Goal: Check status: Check status

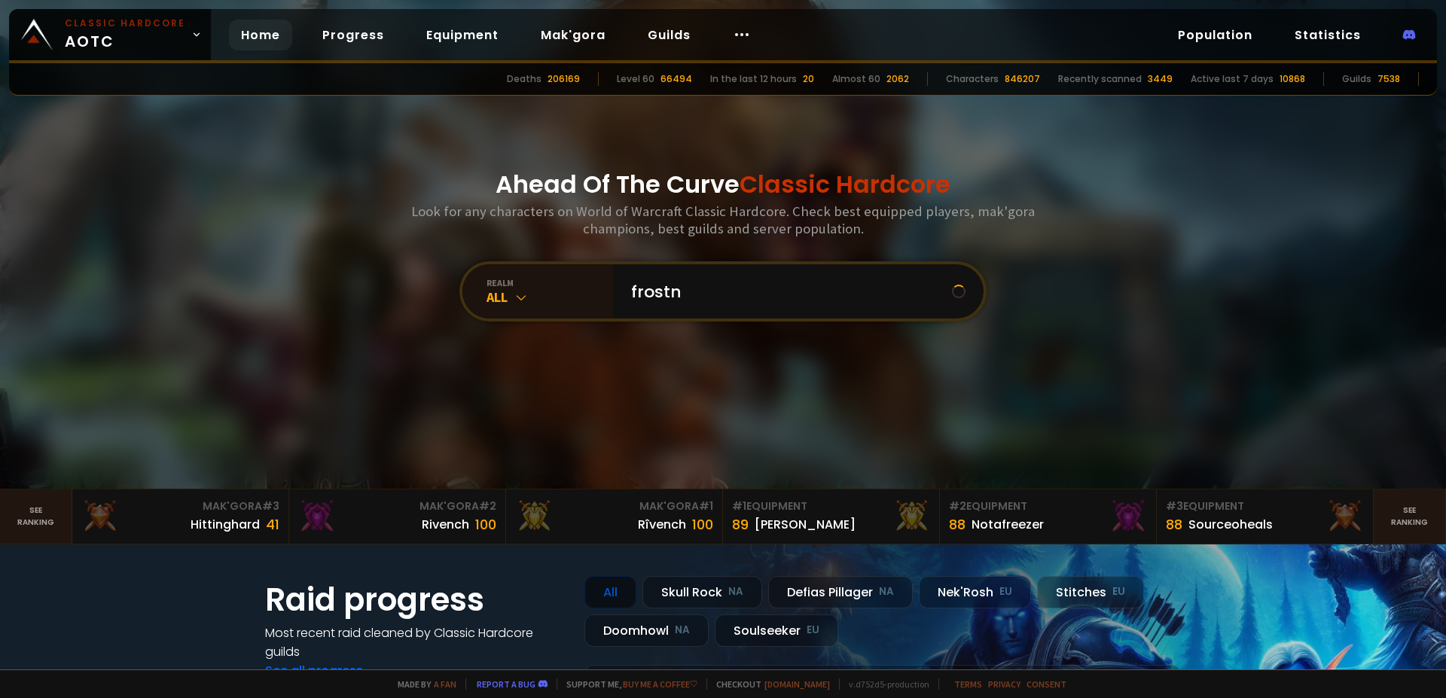
type input "frostnn"
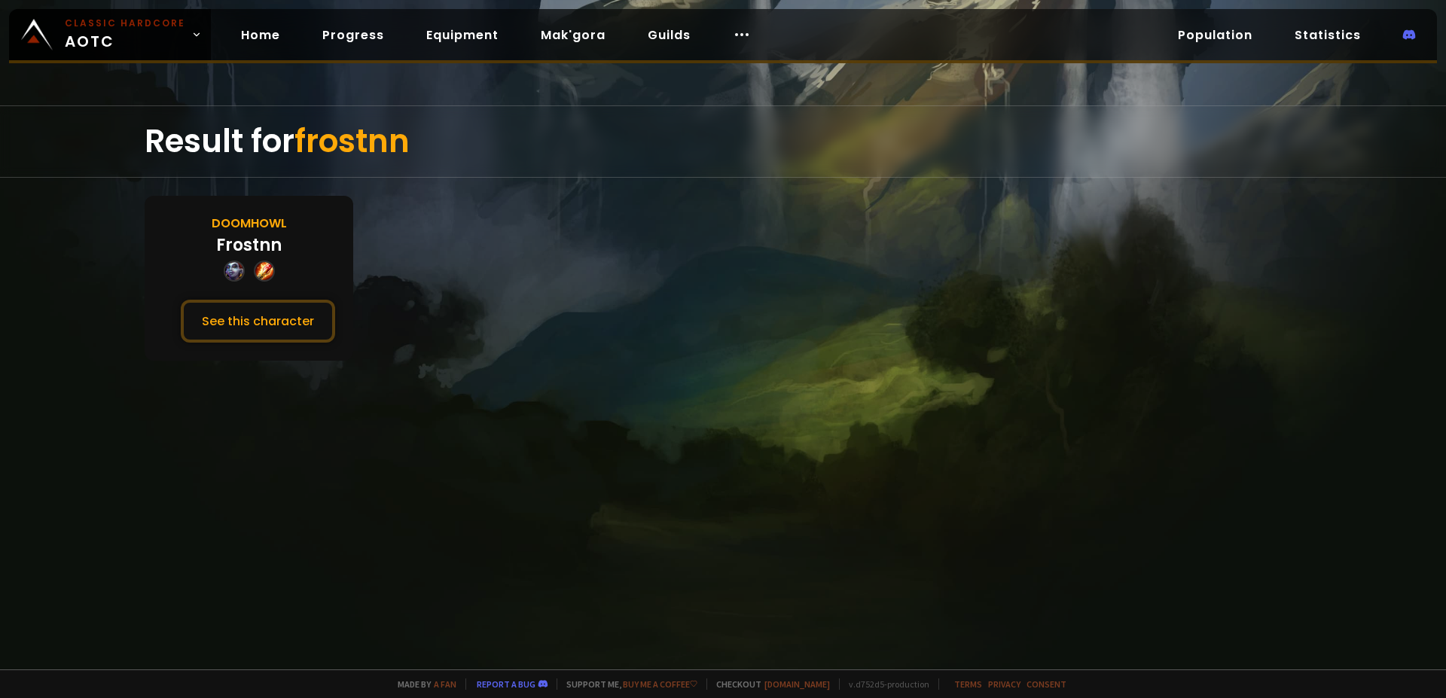
click at [278, 357] on div "Doomhowl Frostnn See this character" at bounding box center [249, 278] width 209 height 165
click at [294, 325] on button "See this character" at bounding box center [258, 321] width 154 height 43
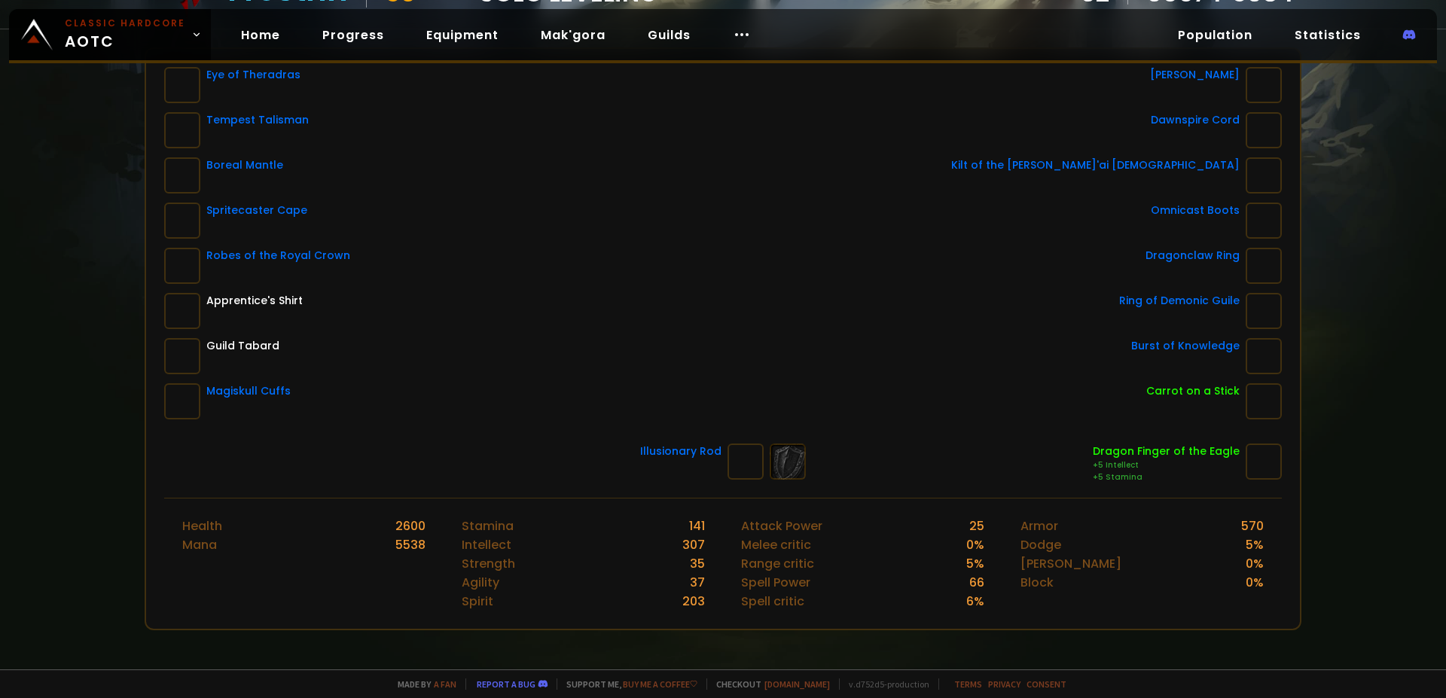
scroll to position [139, 0]
